Goal: Information Seeking & Learning: Learn about a topic

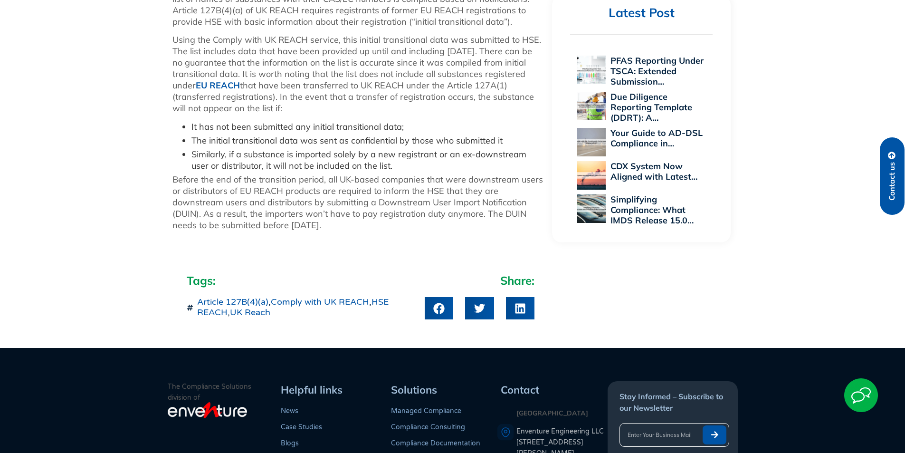
scroll to position [328, 0]
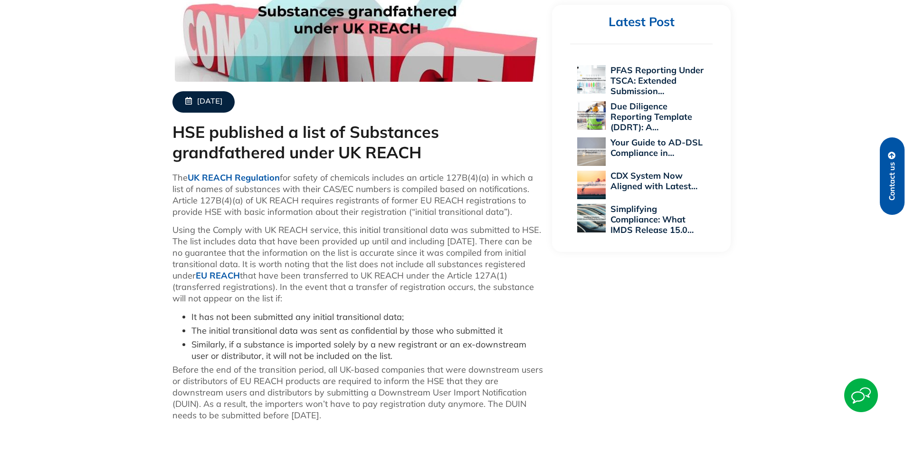
click at [223, 176] on link "UK REACH Regulation" at bounding box center [234, 177] width 92 height 11
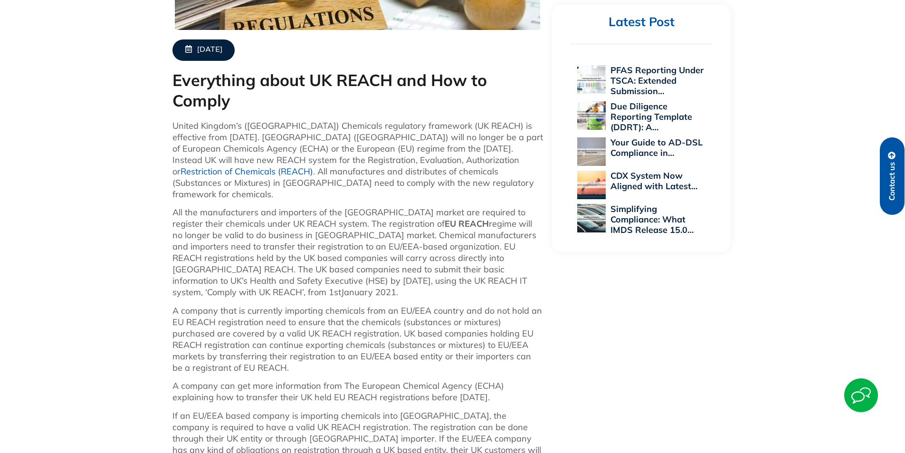
scroll to position [570, 0]
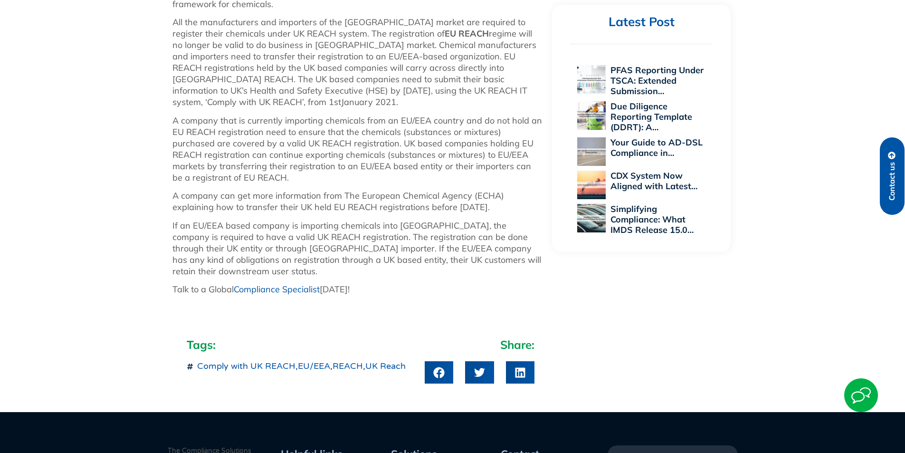
click at [274, 361] on link "Comply with UK REACH" at bounding box center [246, 366] width 98 height 10
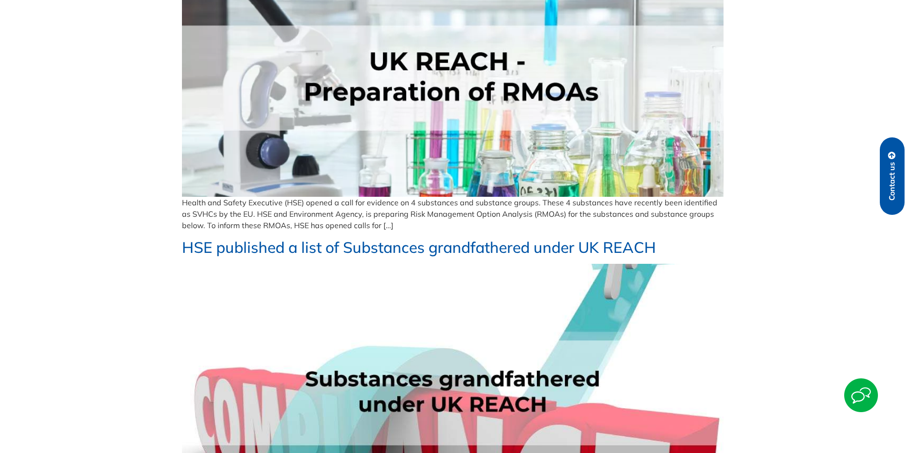
scroll to position [238, 0]
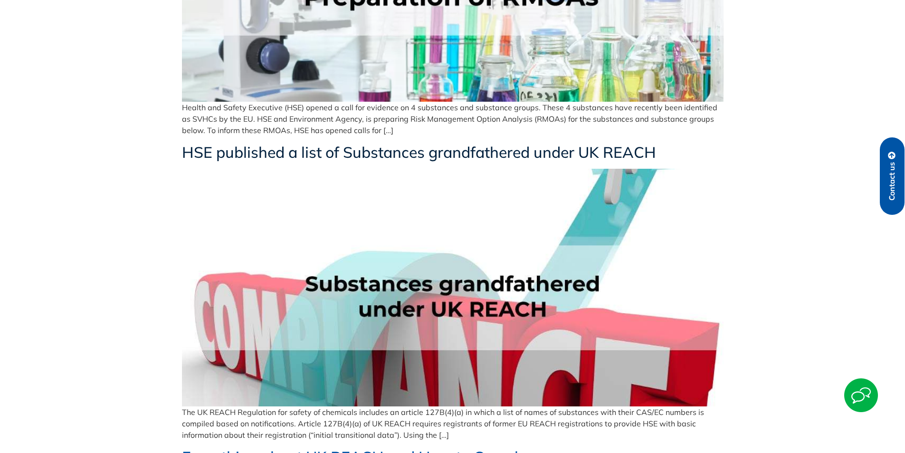
click at [535, 154] on link "HSE published a list of Substances grandfathered under UK REACH" at bounding box center [419, 152] width 474 height 19
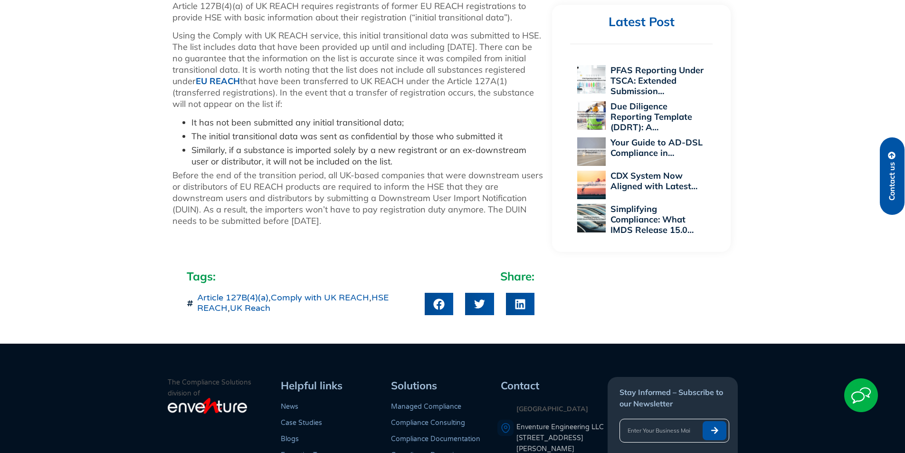
scroll to position [428, 0]
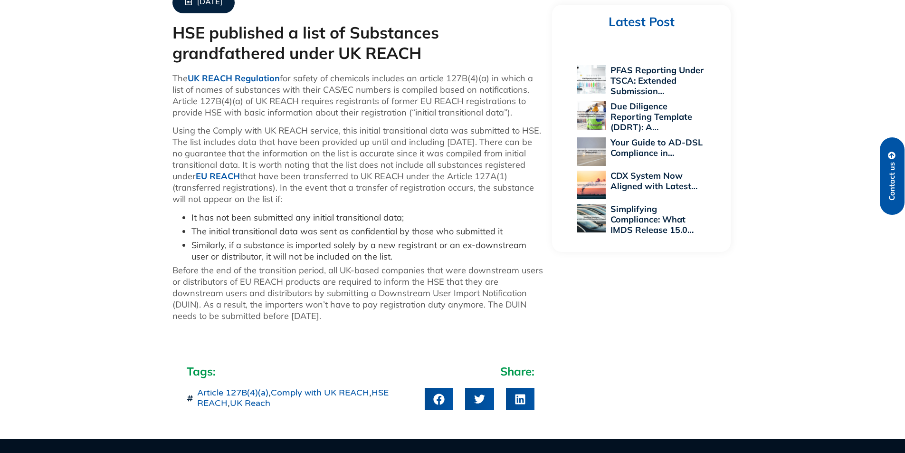
click at [240, 77] on link "UK REACH Regulation" at bounding box center [234, 78] width 92 height 11
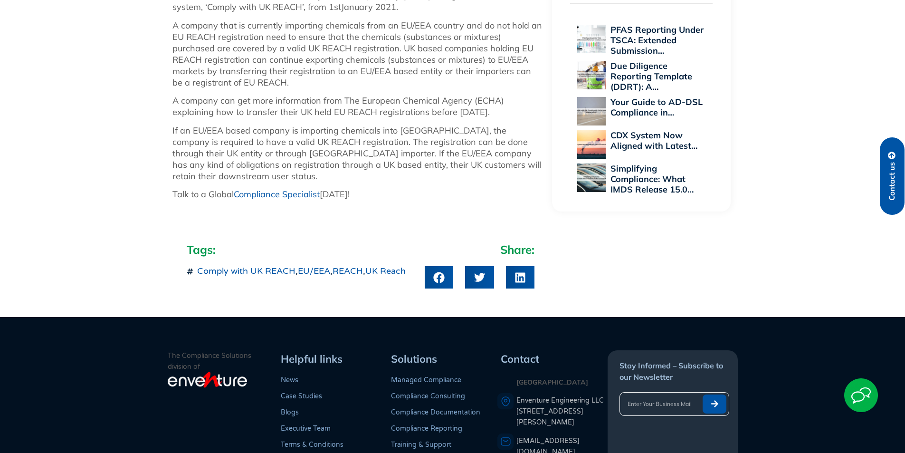
scroll to position [428, 0]
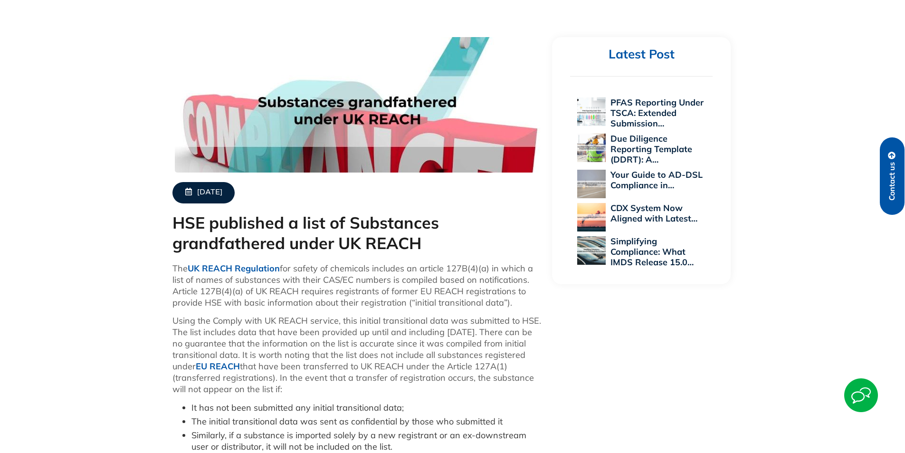
scroll to position [333, 0]
